Goal: Navigation & Orientation: Go to known website

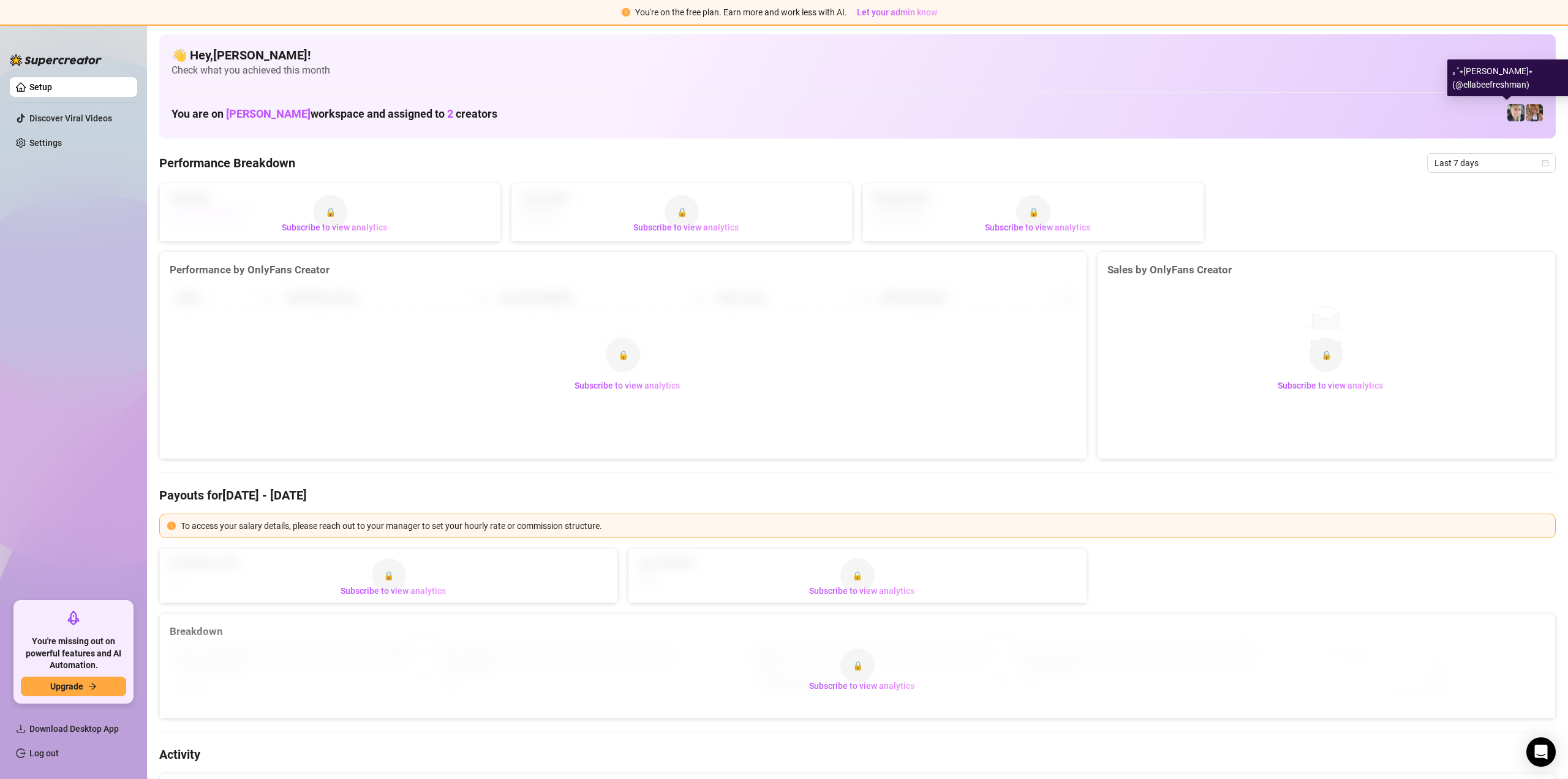
click at [1507, 117] on img at bounding box center [1515, 112] width 17 height 17
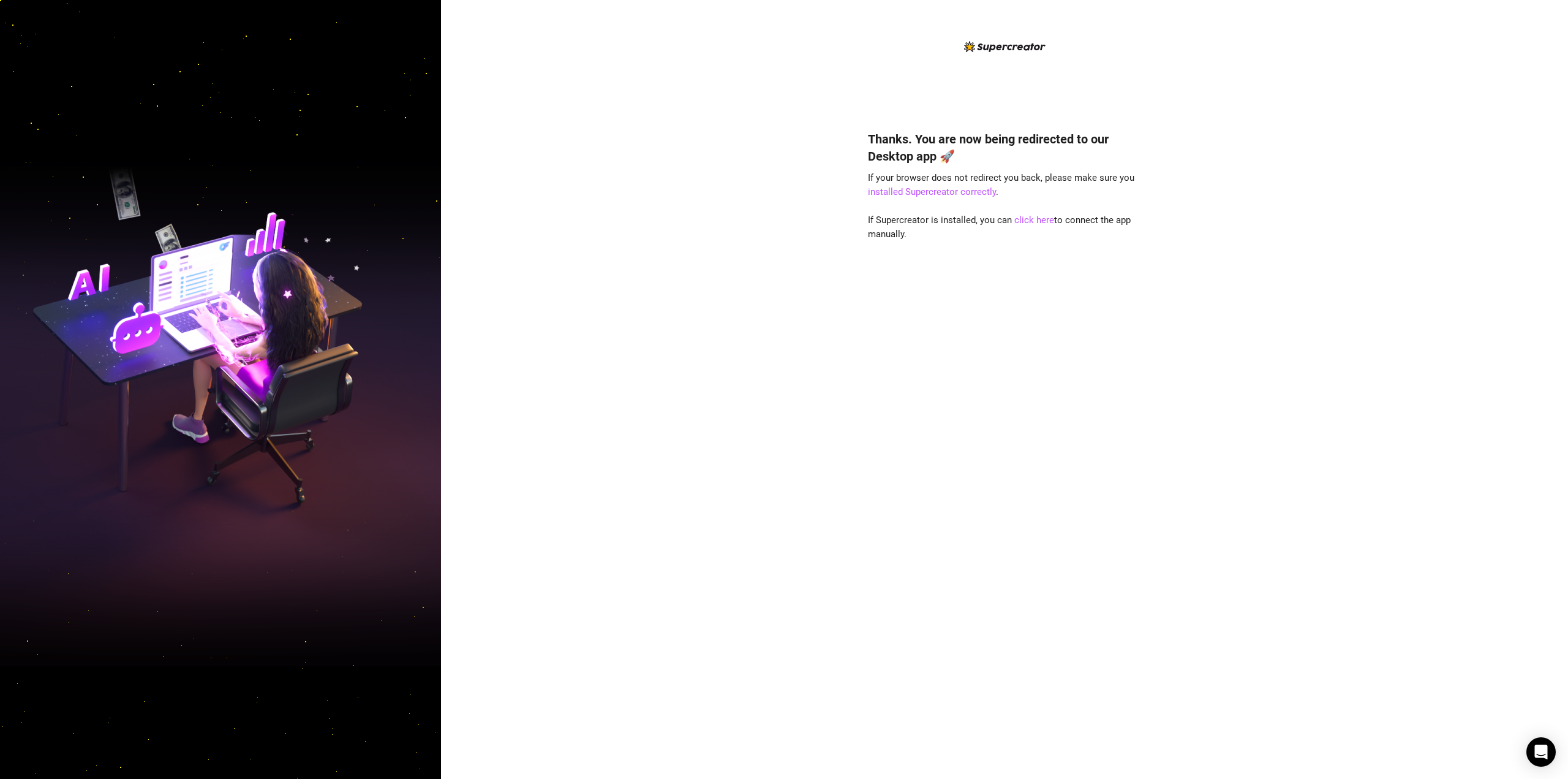
click at [825, 93] on div "Thanks. You are now being redirected to our Desktop app 🚀 If your browser does …" at bounding box center [1004, 390] width 1127 height 779
